Goal: Transaction & Acquisition: Obtain resource

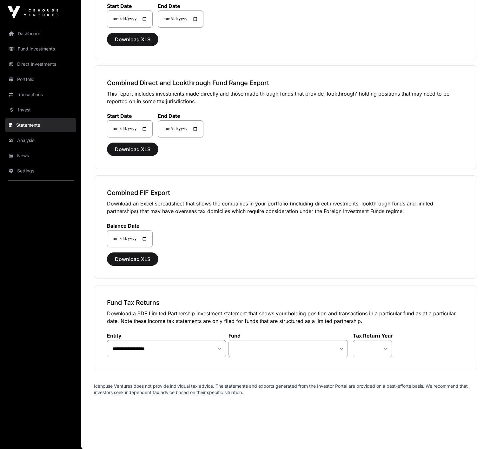
scroll to position [429, 0]
click at [384, 348] on select at bounding box center [372, 348] width 39 height 17
click at [386, 347] on select at bounding box center [372, 348] width 39 height 17
click at [385, 349] on select at bounding box center [372, 348] width 39 height 17
select select "**"
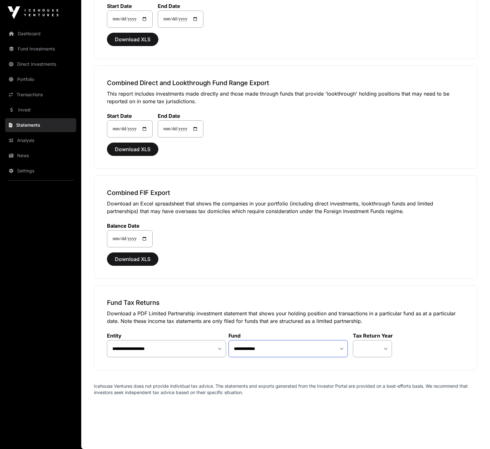
select select
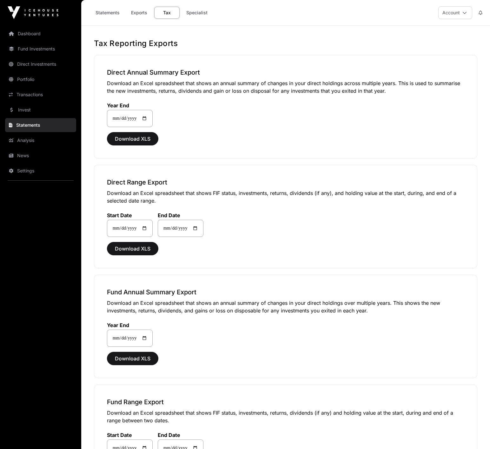
scroll to position [0, 0]
click at [114, 12] on link "Statements" at bounding box center [107, 13] width 32 height 12
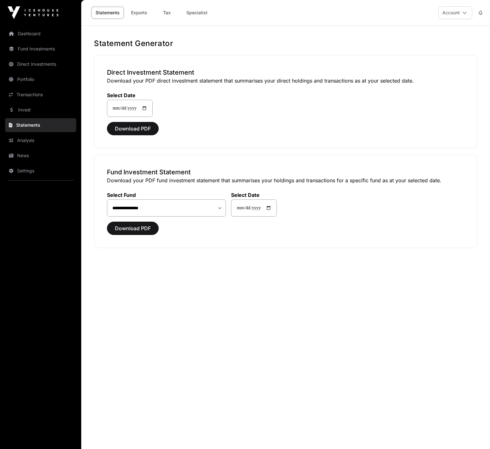
click at [39, 36] on link "Dashboard" at bounding box center [40, 34] width 71 height 14
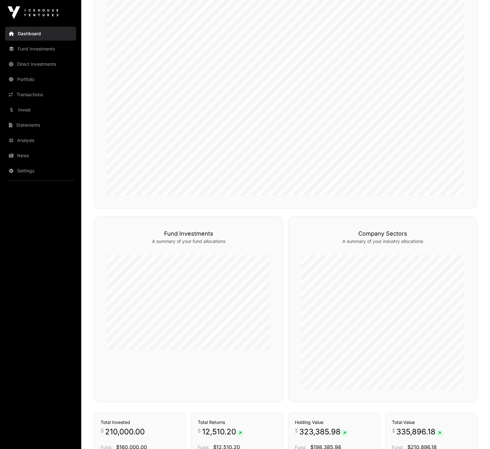
scroll to position [226, 0]
click at [36, 49] on link "Fund Investments" at bounding box center [40, 49] width 71 height 14
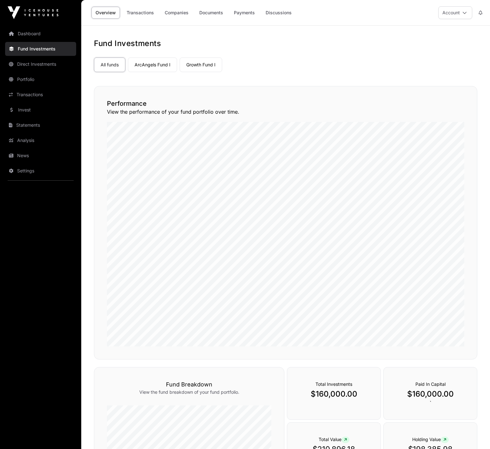
click at [209, 63] on link "Growth Fund I" at bounding box center [201, 64] width 43 height 15
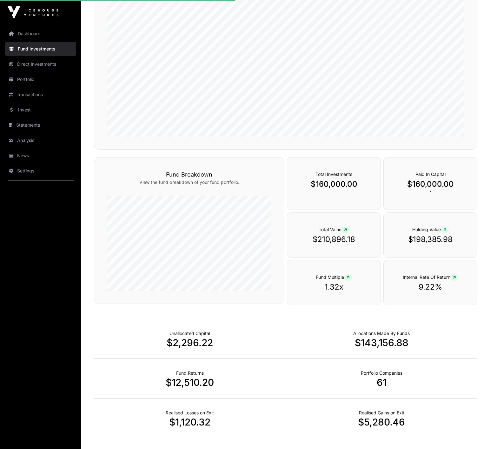
scroll to position [217, 0]
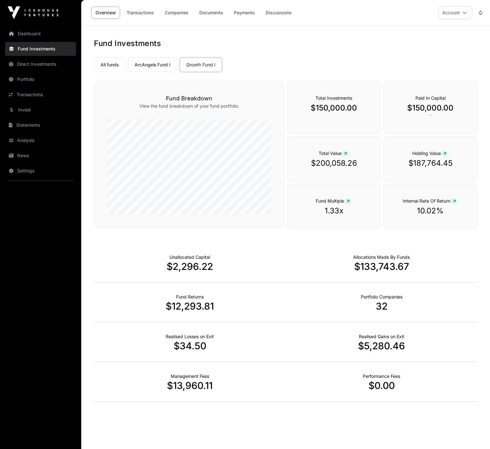
click at [143, 12] on link "Transactions" at bounding box center [140, 13] width 36 height 12
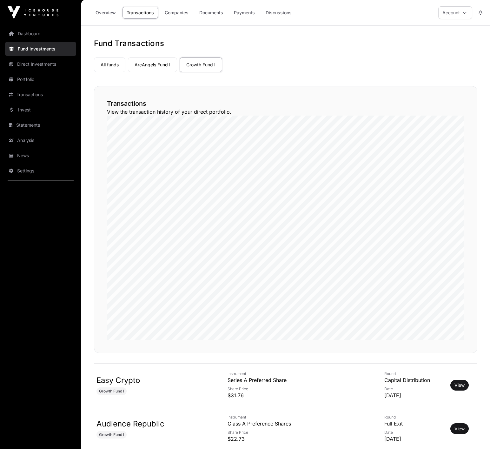
click at [216, 14] on link "Documents" at bounding box center [211, 13] width 32 height 12
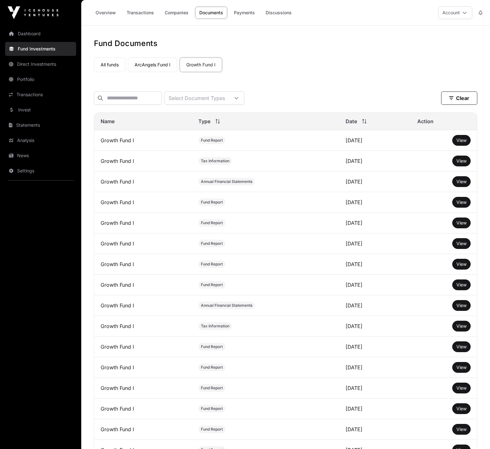
click at [238, 97] on icon at bounding box center [236, 98] width 4 height 2
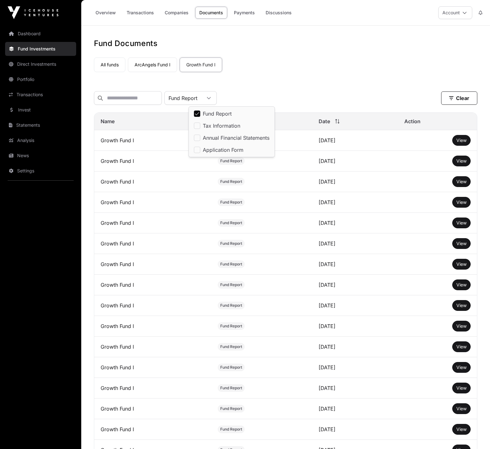
click at [211, 98] on icon at bounding box center [209, 98] width 4 height 4
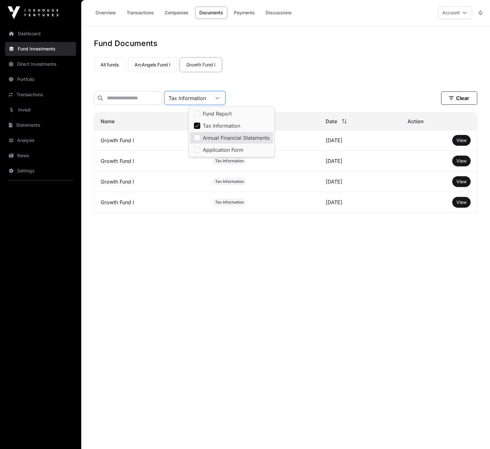
click at [334, 260] on main "Fund Documents All funds ArcAngels Fund I Growth Fund I Select a fund Growth Fu…" at bounding box center [285, 250] width 409 height 449
click at [147, 14] on link "Transactions" at bounding box center [140, 13] width 36 height 12
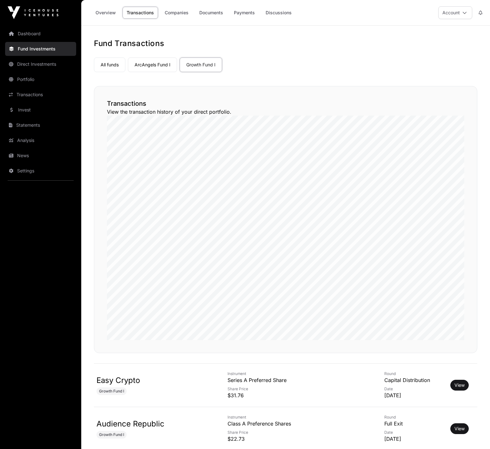
click at [209, 10] on link "Documents" at bounding box center [211, 13] width 32 height 12
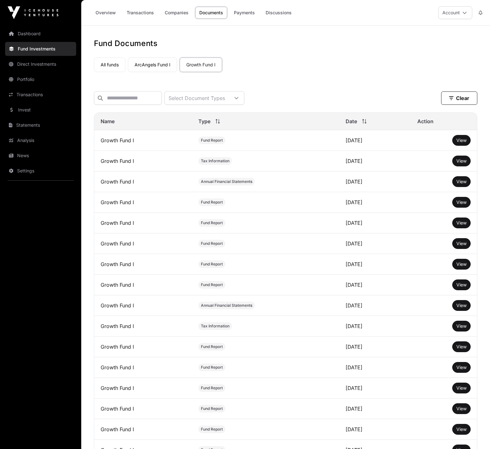
click at [104, 10] on link "Overview" at bounding box center [105, 13] width 29 height 12
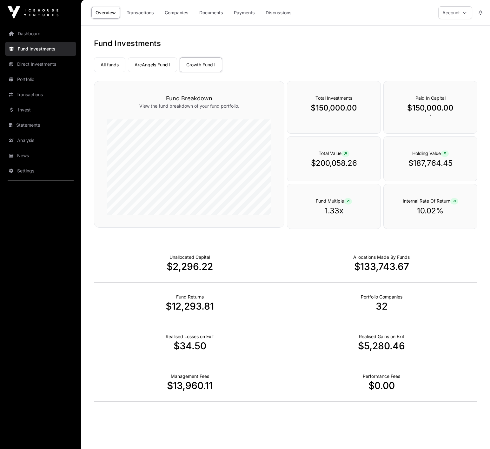
click at [24, 95] on link "Transactions" at bounding box center [40, 95] width 71 height 14
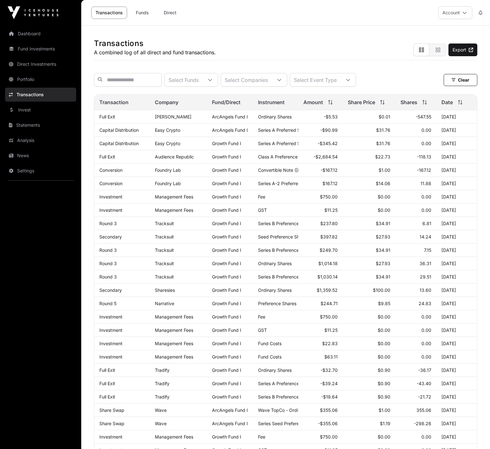
click at [22, 123] on link "Statements" at bounding box center [40, 125] width 71 height 14
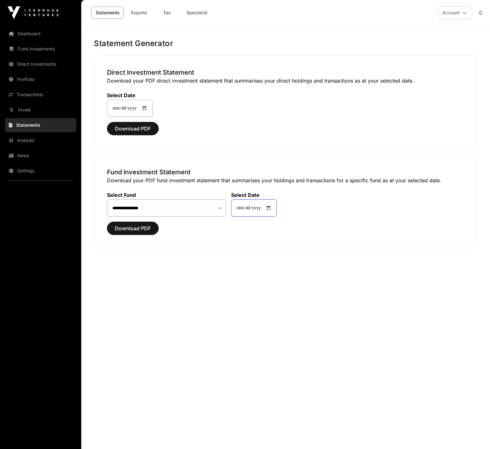
click at [242, 209] on input "**********" at bounding box center [254, 207] width 46 height 17
type input "**********"
click at [124, 225] on span "Download PDF" at bounding box center [133, 228] width 36 height 8
select select "**"
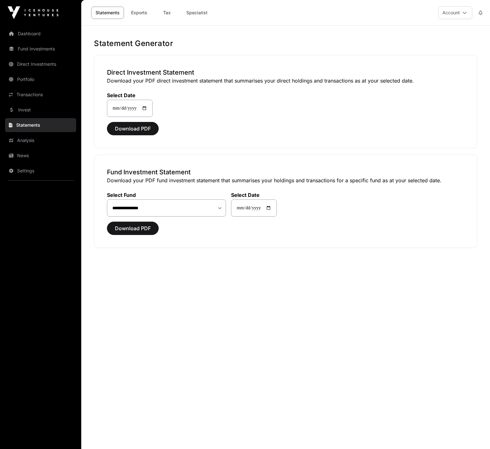
click at [134, 226] on span "Download PDF" at bounding box center [133, 228] width 36 height 8
